Goal: Information Seeking & Learning: Learn about a topic

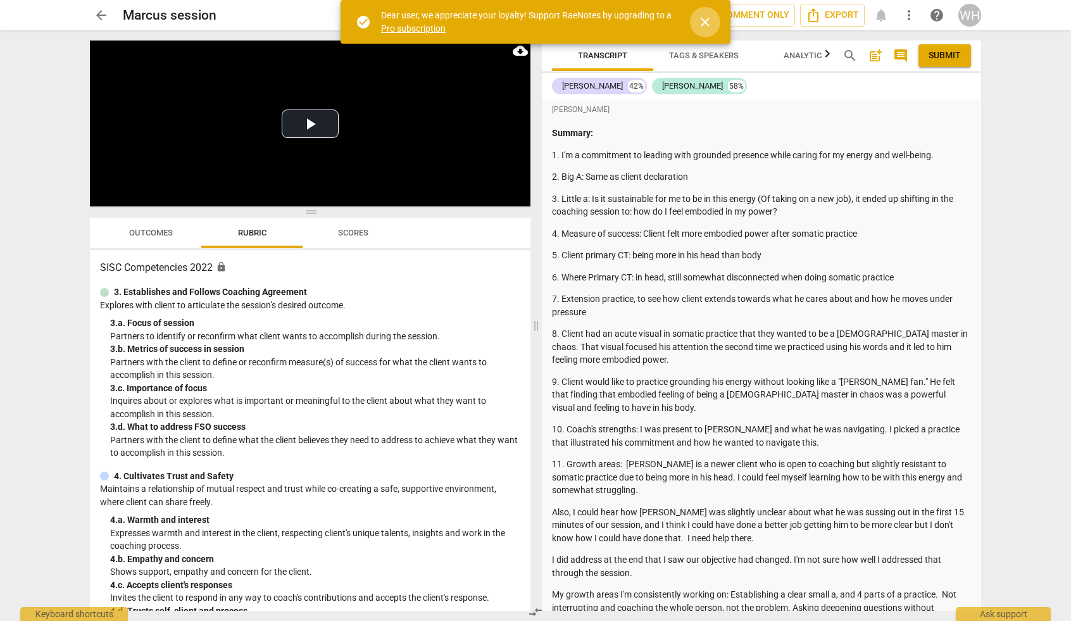
click at [703, 23] on span "close" at bounding box center [705, 22] width 15 height 15
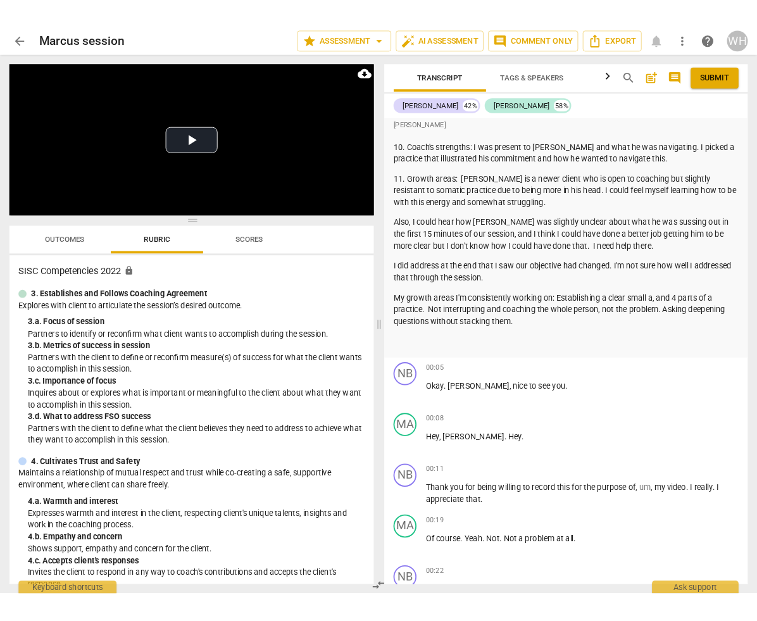
scroll to position [318, 0]
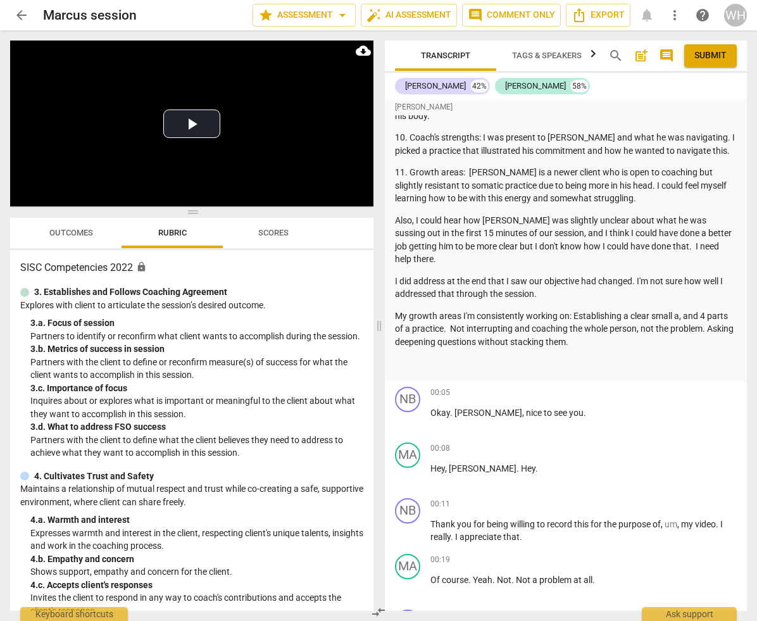
drag, startPoint x: 622, startPoint y: 325, endPoint x: 384, endPoint y: 163, distance: 287.6
click at [384, 163] on div "Transcript Tags & Speakers Analytics search post_add comment Submit [PERSON_NAM…" at bounding box center [568, 325] width 377 height 591
copy div "11. Growth areas: [PERSON_NAME] is a newer client who is open to coaching but s…"
click at [191, 125] on button "Play Video" at bounding box center [191, 124] width 57 height 28
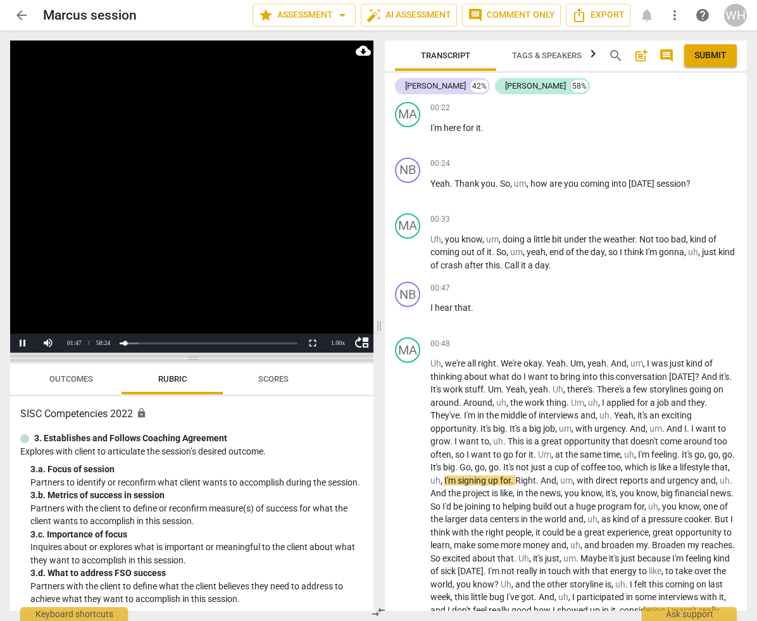
drag, startPoint x: 195, startPoint y: 212, endPoint x: 211, endPoint y: 358, distance: 147.2
click at [211, 327] on span at bounding box center [191, 359] width 363 height 8
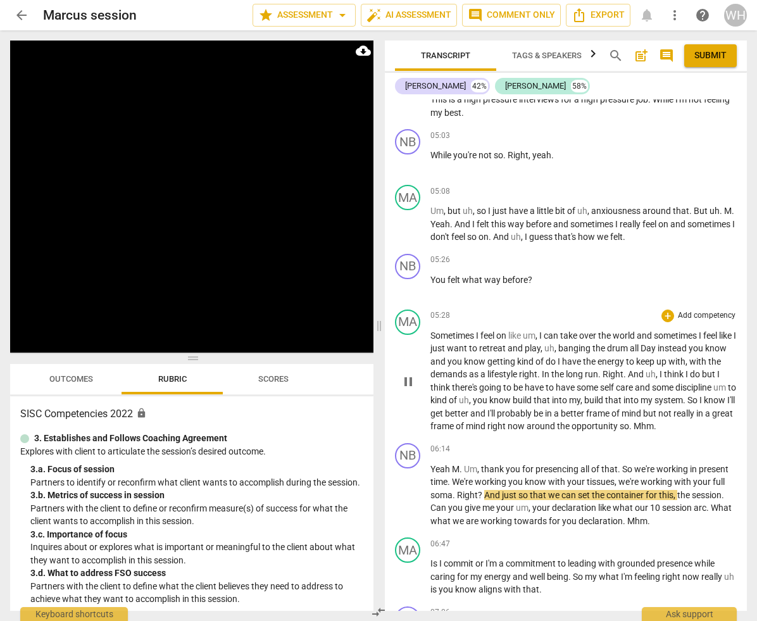
scroll to position [1856, 0]
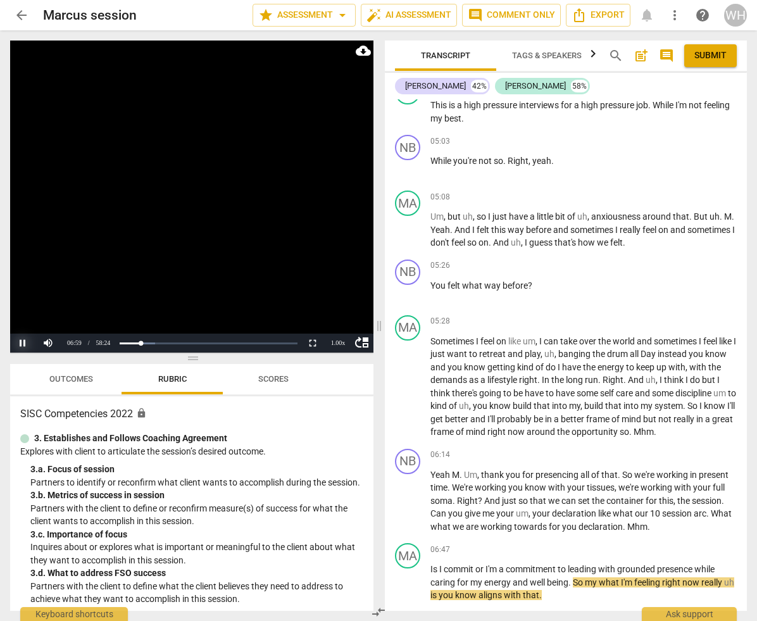
click at [19, 327] on button "Pause" at bounding box center [22, 343] width 25 height 19
click at [24, 327] on button "Play" at bounding box center [22, 343] width 25 height 19
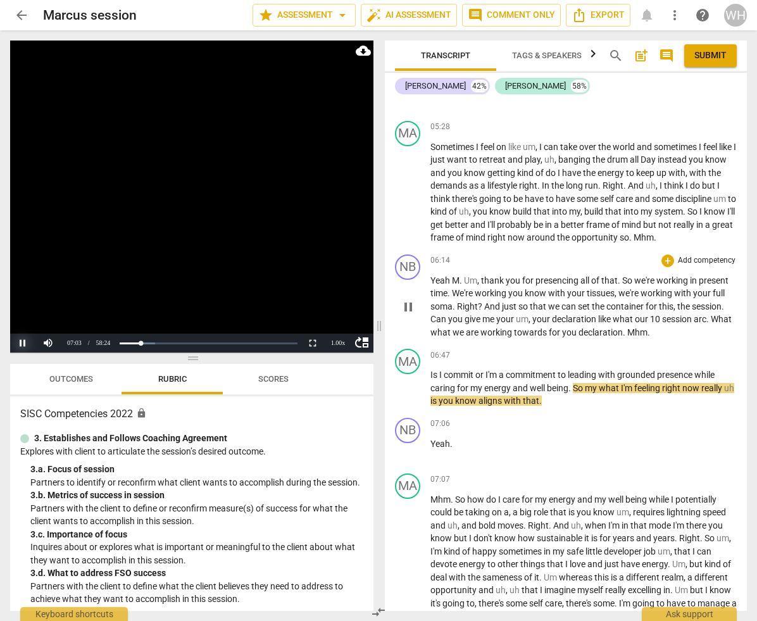
scroll to position [2051, 0]
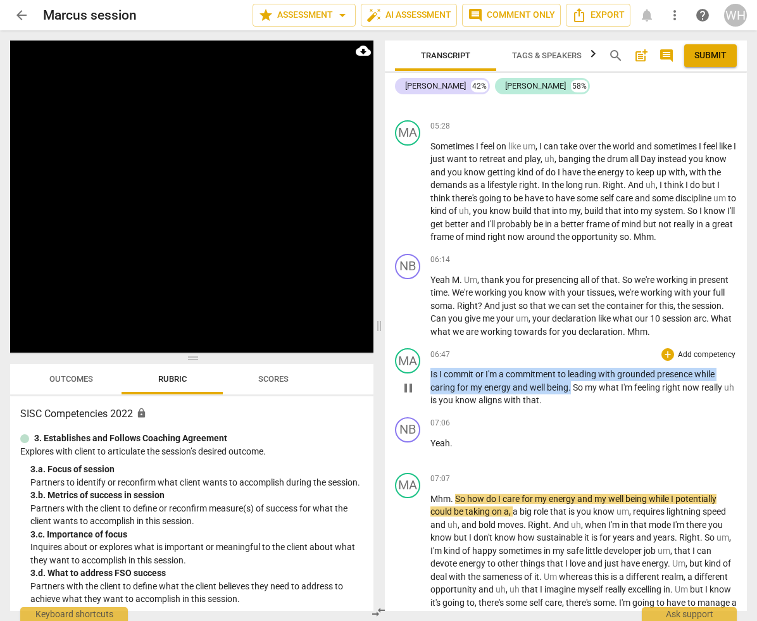
drag, startPoint x: 573, startPoint y: 358, endPoint x: 426, endPoint y: 347, distance: 147.3
click at [426, 327] on div "MA play_arrow pause 06:47 + Add competency keyboard_arrow_right Is I commit or …" at bounding box center [566, 377] width 362 height 69
copy p "Is I commit or I'm a commitment to leading with grounded presence while caring …"
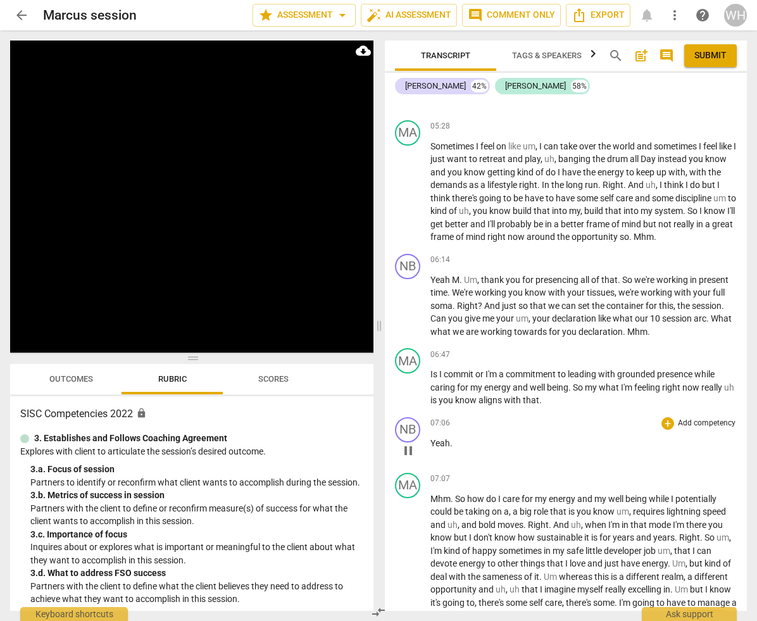
click at [594, 327] on div "07:06 + Add competency keyboard_arrow_right Yeah ." at bounding box center [584, 440] width 306 height 46
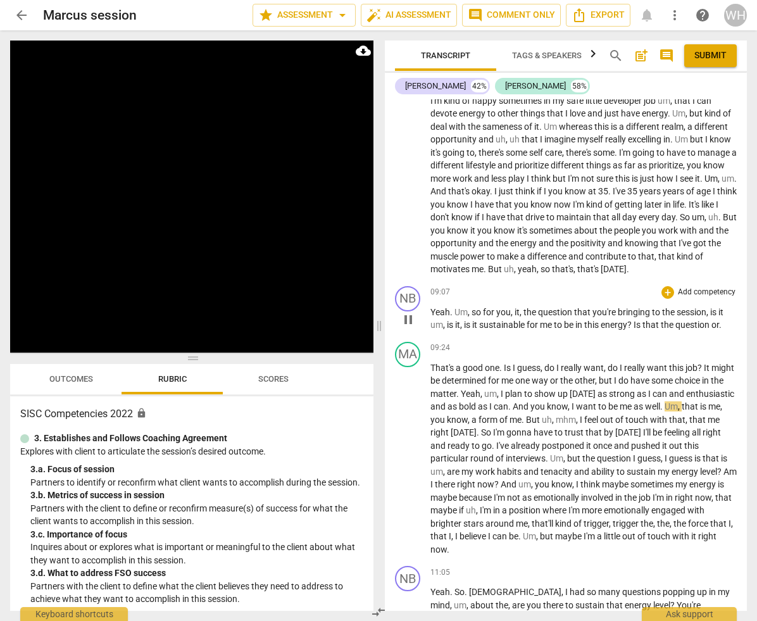
scroll to position [2512, 0]
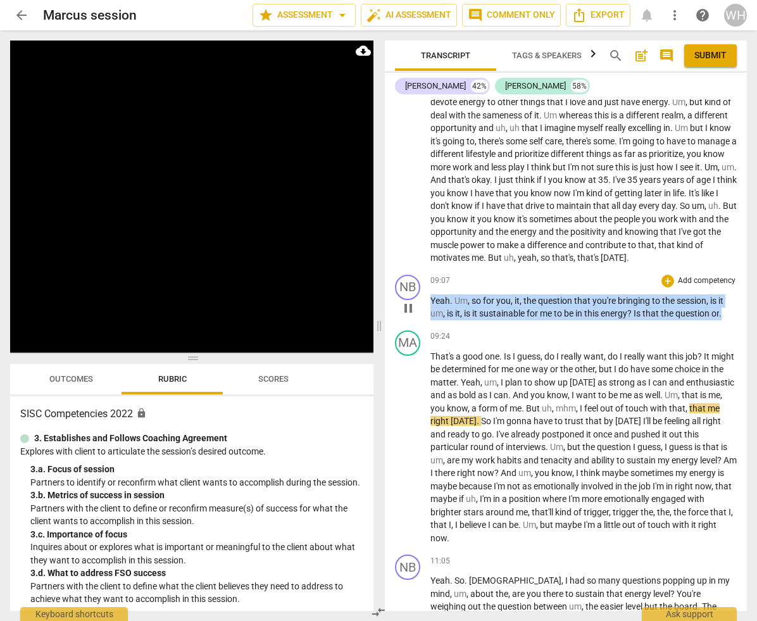
drag, startPoint x: 732, startPoint y: 295, endPoint x: 417, endPoint y: 277, distance: 315.1
click at [417, 277] on div "NB play_arrow pause 09:07 + Add competency keyboard_arrow_right Yeah . Um , so …" at bounding box center [566, 298] width 362 height 56
copy p "Yeah . Um , so for you , it , the question that you're bringing to the session …"
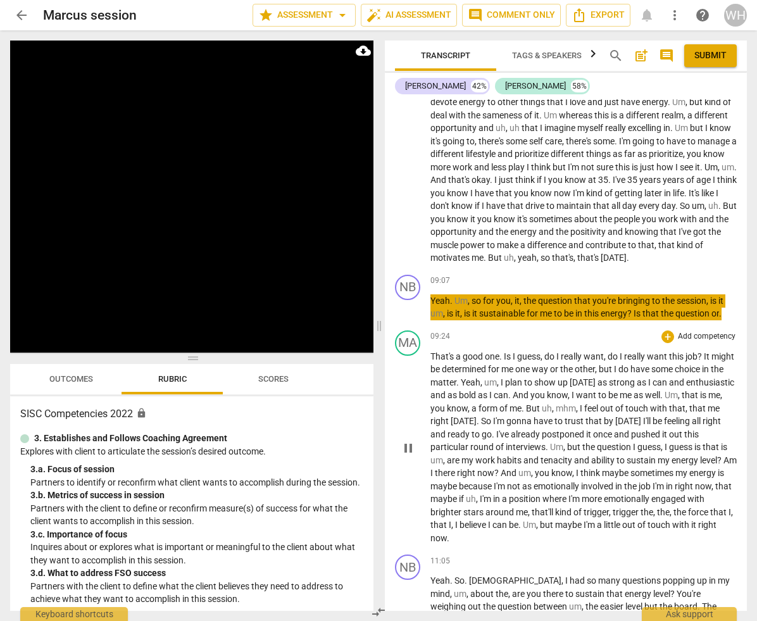
scroll to position [3028, 0]
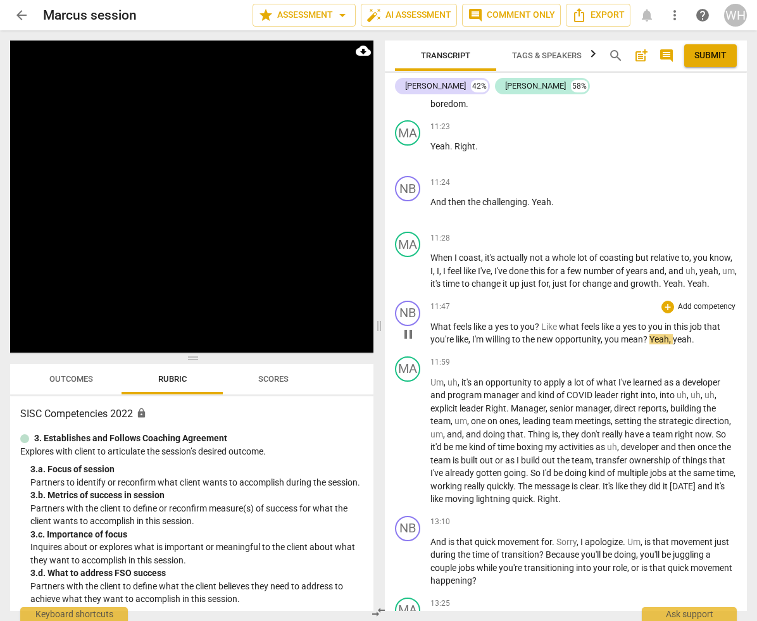
click at [708, 320] on p "What feels like a yes to you ? Like what feels like a yes to you in this job th…" at bounding box center [584, 333] width 306 height 26
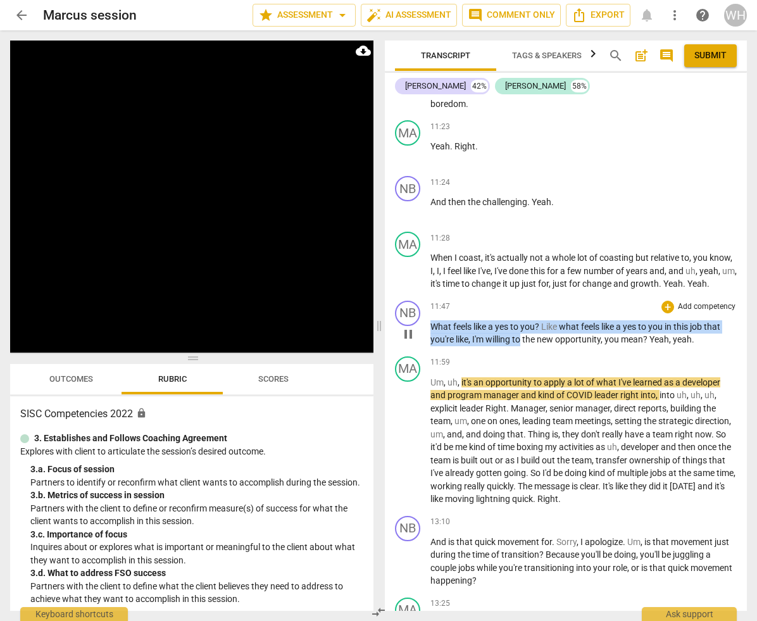
drag, startPoint x: 522, startPoint y: 310, endPoint x: 426, endPoint y: 296, distance: 97.2
click at [426, 296] on div "NB play_arrow pause 11:47 + Add competency keyboard_arrow_right What feels like…" at bounding box center [566, 324] width 362 height 56
copy p "What feels like a yes to you ? Like what feels like a yes to you in this job th…"
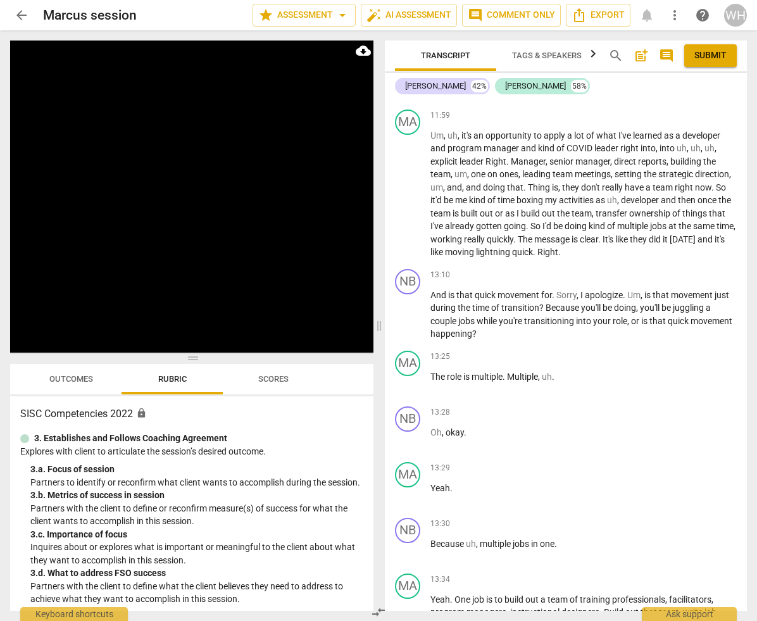
scroll to position [3276, 0]
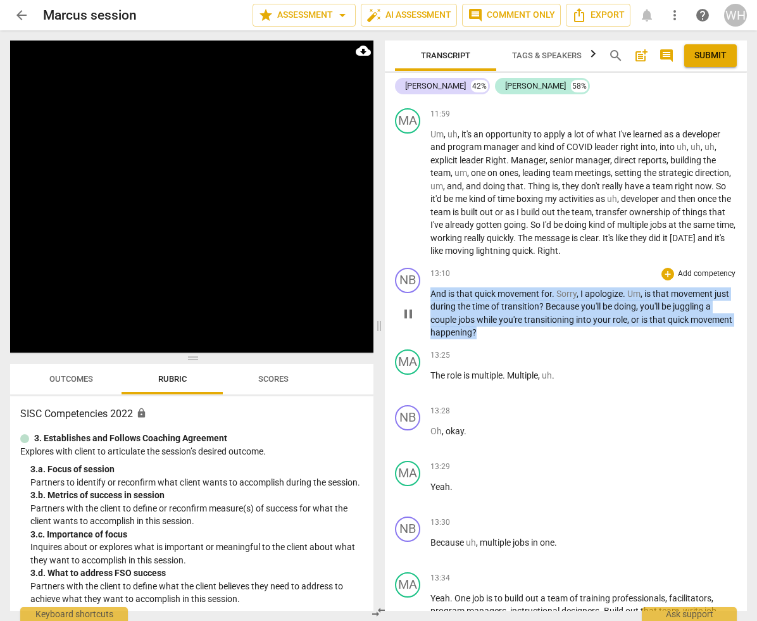
drag, startPoint x: 551, startPoint y: 306, endPoint x: 422, endPoint y: 258, distance: 138.4
click at [422, 263] on div "NB play_arrow pause 13:10 + Add competency keyboard_arrow_right And is that qui…" at bounding box center [566, 304] width 362 height 82
copy p "And is that quick movement for . Sorry , I apologize . Um , is that movement ju…"
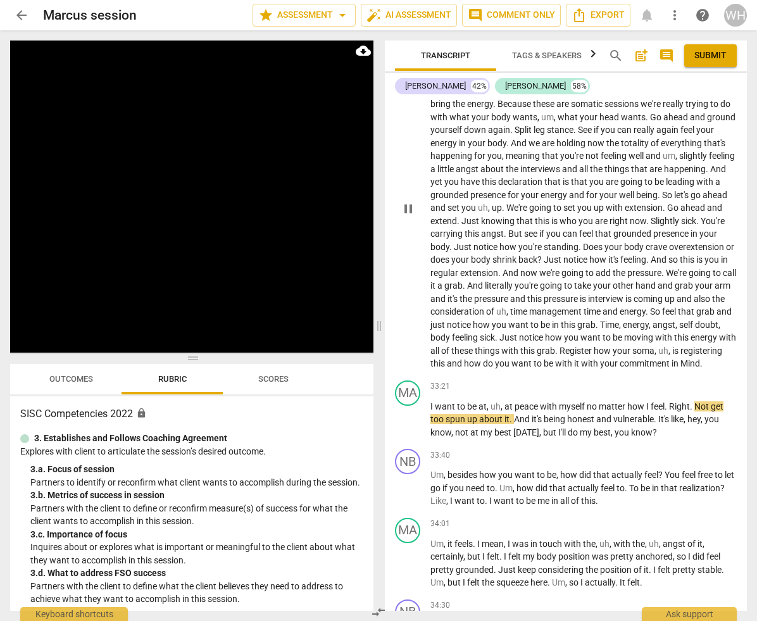
scroll to position [7660, 0]
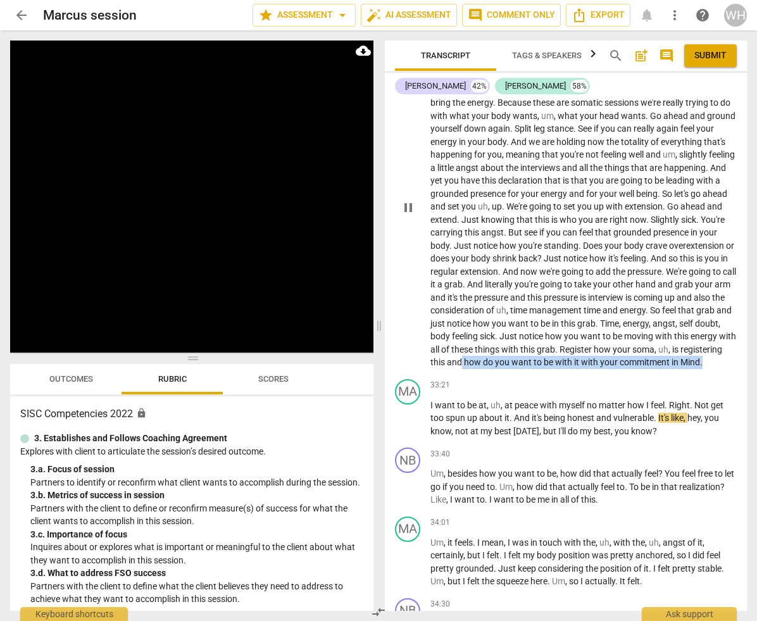
drag, startPoint x: 613, startPoint y: 334, endPoint x: 627, endPoint y: 305, distance: 31.7
click at [627, 305] on div "NB play_arrow pause 30:12 + Add competency keyboard_arrow_right Okay , yeah , u…" at bounding box center [566, 197] width 362 height 355
copy p "how do you want to be with it with your commitment in Mind ."
click at [608, 327] on div "NB play_arrow pause 30:12 + Add competency keyboard_arrow_right Okay , yeah , u…" at bounding box center [566, 197] width 362 height 355
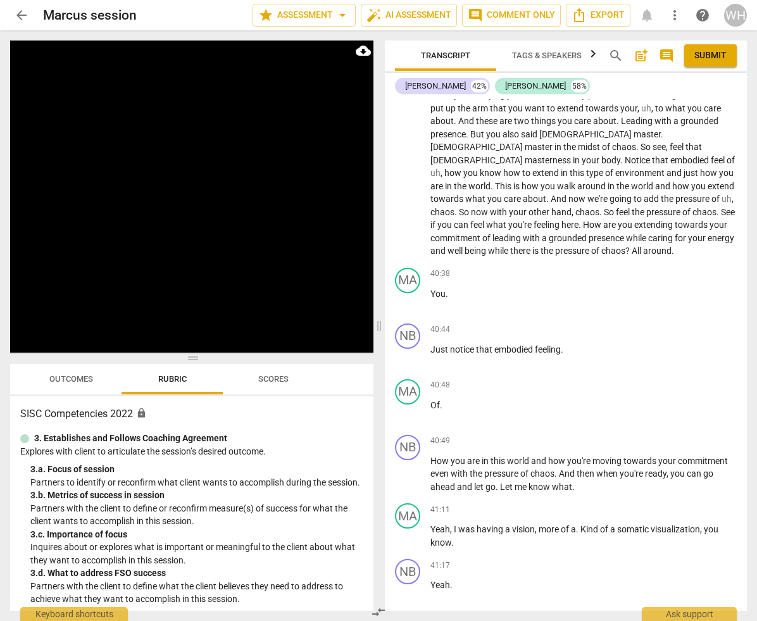
scroll to position [10169, 0]
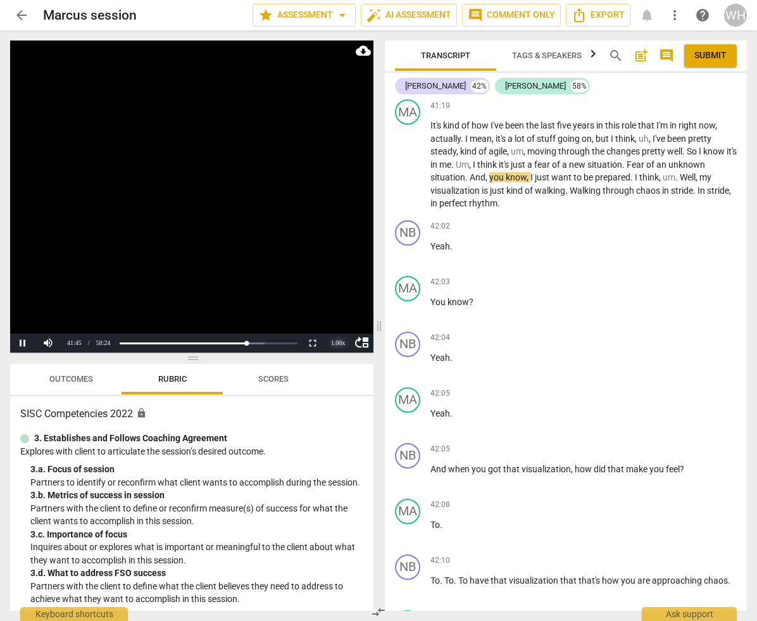
click at [336, 327] on div "1.00 x" at bounding box center [337, 343] width 25 height 19
click at [336, 318] on li "1.5x" at bounding box center [337, 313] width 25 height 14
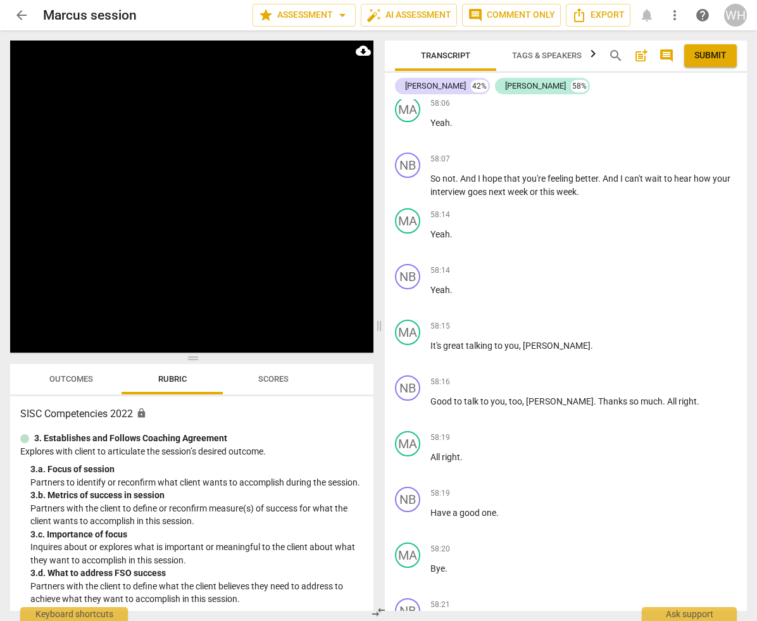
scroll to position [17037, 0]
click at [280, 327] on span "Scores" at bounding box center [273, 378] width 30 height 9
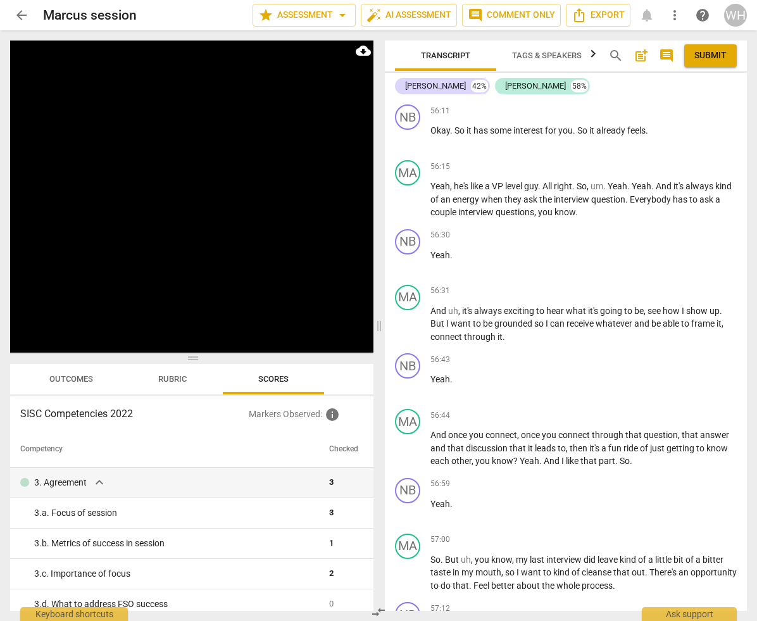
scroll to position [0, 0]
click at [63, 327] on span "Outcomes" at bounding box center [71, 378] width 44 height 9
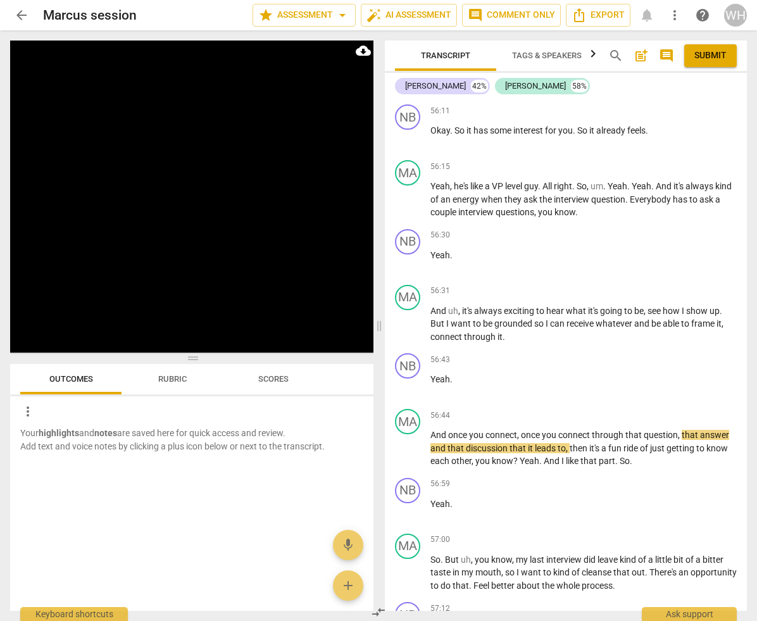
click at [161, 327] on span "Rubric" at bounding box center [172, 378] width 28 height 9
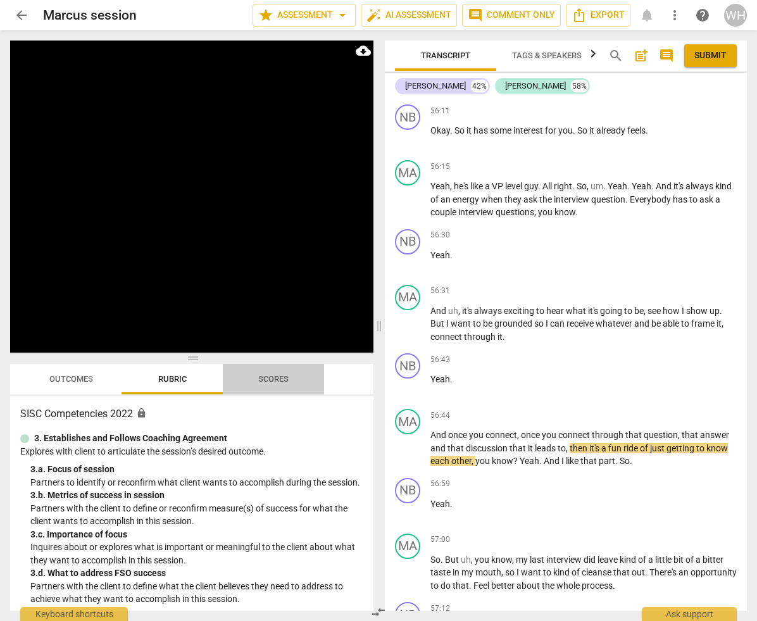
click at [289, 327] on span "Scores" at bounding box center [273, 379] width 61 height 17
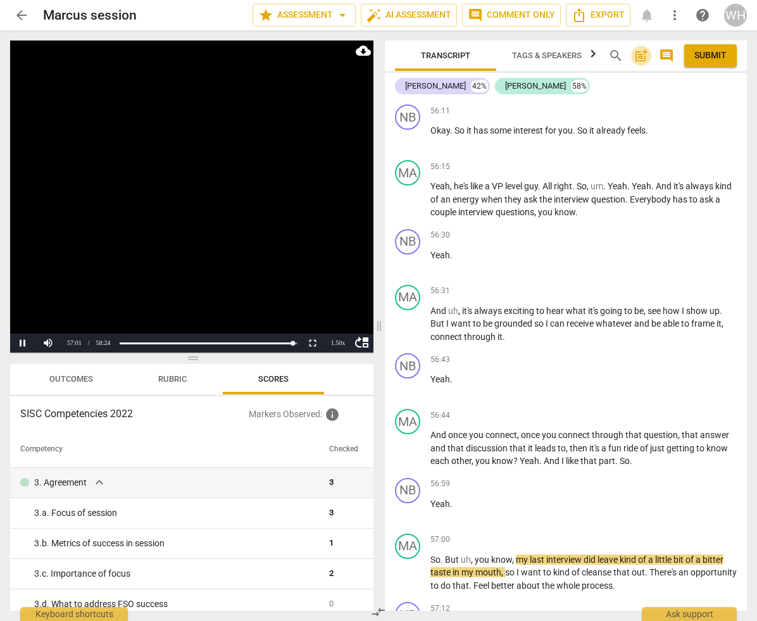
click at [643, 54] on span "post_add" at bounding box center [641, 55] width 15 height 15
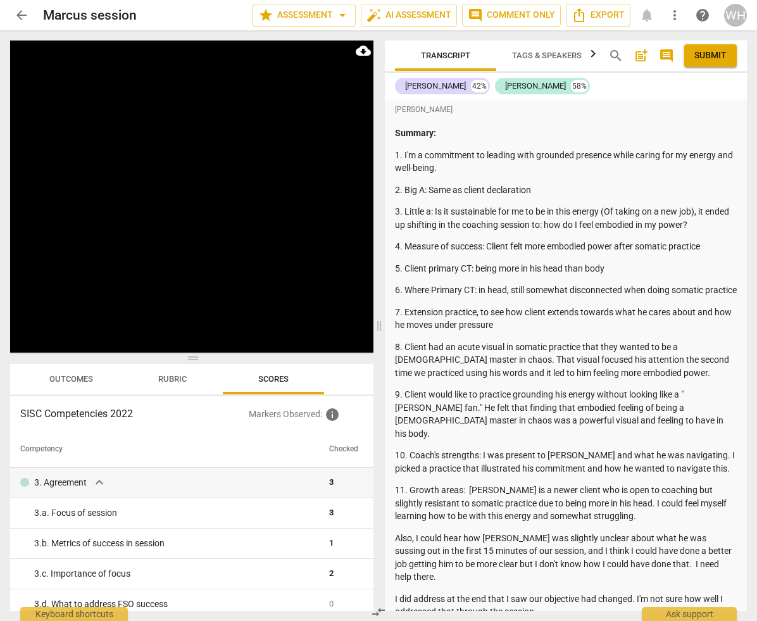
click at [665, 53] on span "comment" at bounding box center [666, 55] width 15 height 15
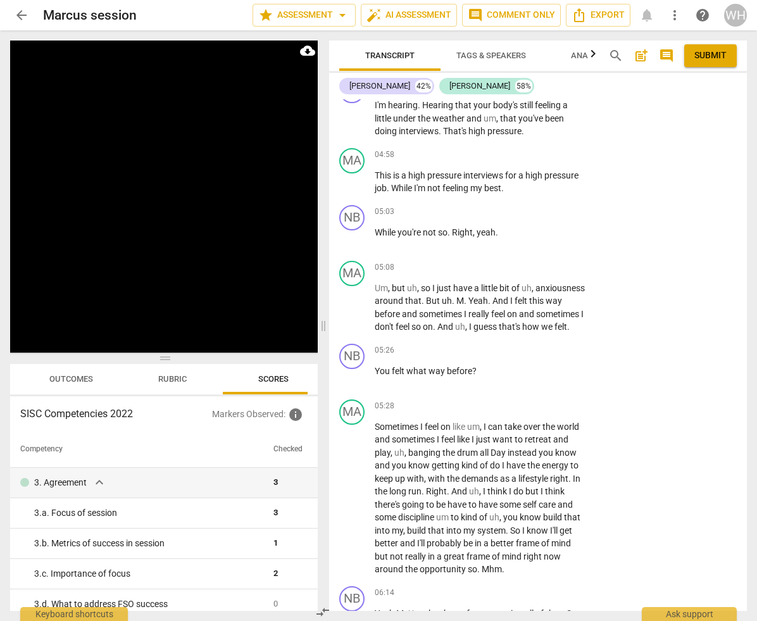
scroll to position [2076, 0]
click at [639, 59] on span "post_add" at bounding box center [641, 55] width 15 height 15
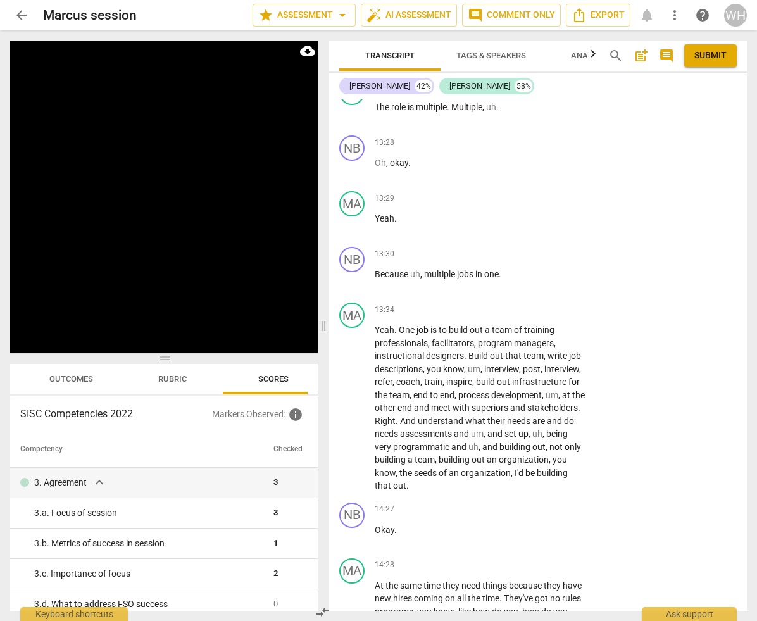
scroll to position [4289, 0]
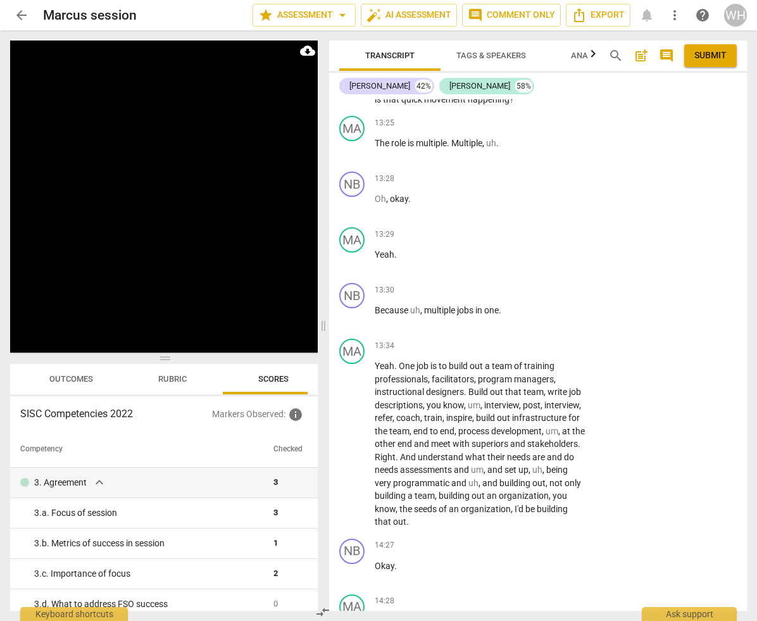
click at [595, 54] on icon "button" at bounding box center [593, 53] width 15 height 15
click at [595, 54] on div at bounding box center [593, 54] width 10 height 26
click at [334, 51] on icon "button" at bounding box center [334, 53] width 15 height 15
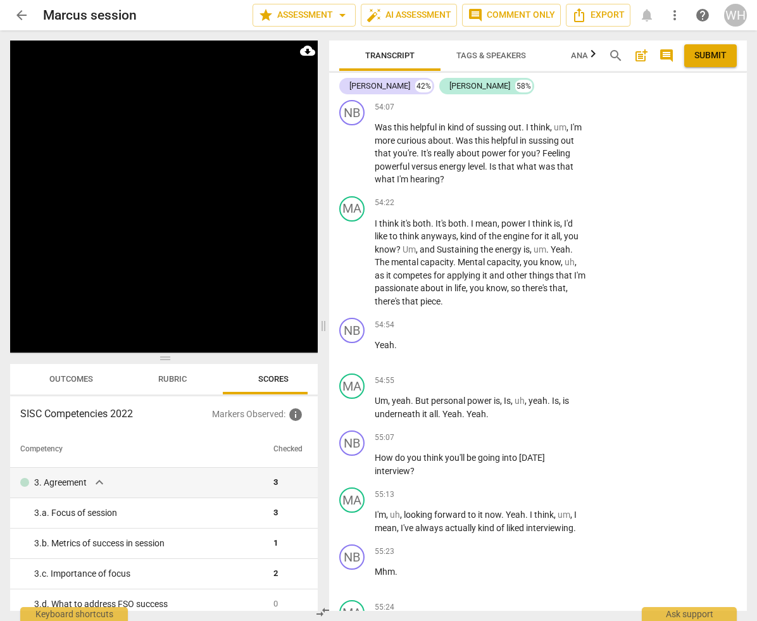
scroll to position [17931, 0]
drag, startPoint x: 441, startPoint y: 394, endPoint x: 367, endPoint y: 386, distance: 74.6
click at [367, 327] on div "NB play_arrow pause 55:07 + Add competency keyboard_arrow_right How do you thin…" at bounding box center [538, 454] width 418 height 57
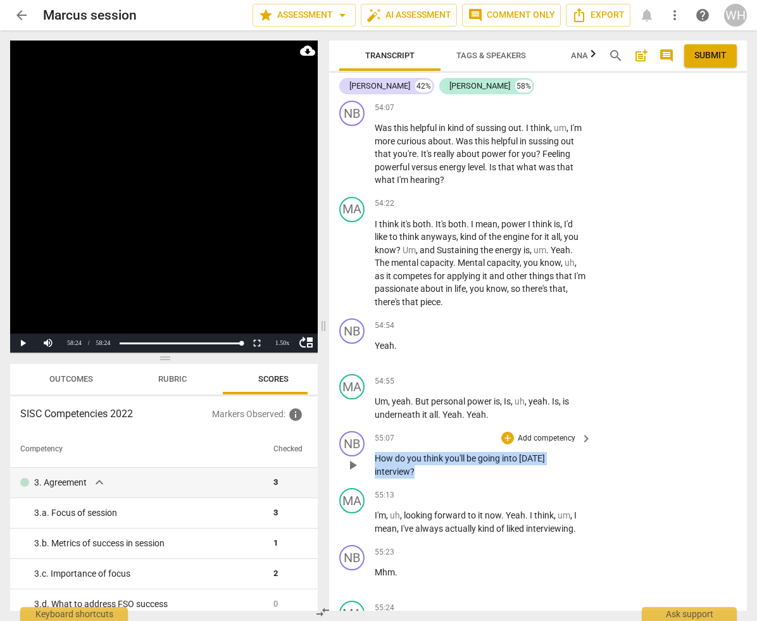
copy p "How do you think you'll be going into [DATE] interview ?"
